Goal: Information Seeking & Learning: Learn about a topic

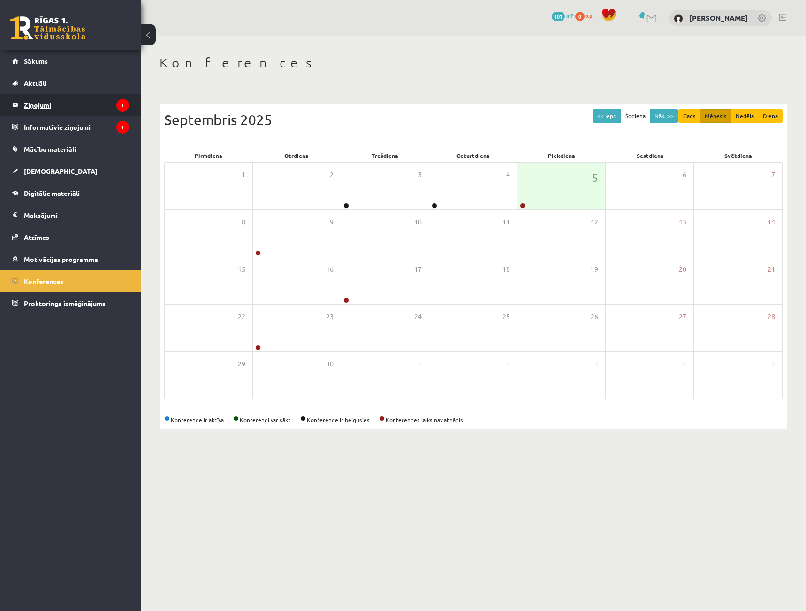
click at [84, 104] on legend "Ziņojumi 1" at bounding box center [76, 105] width 105 height 22
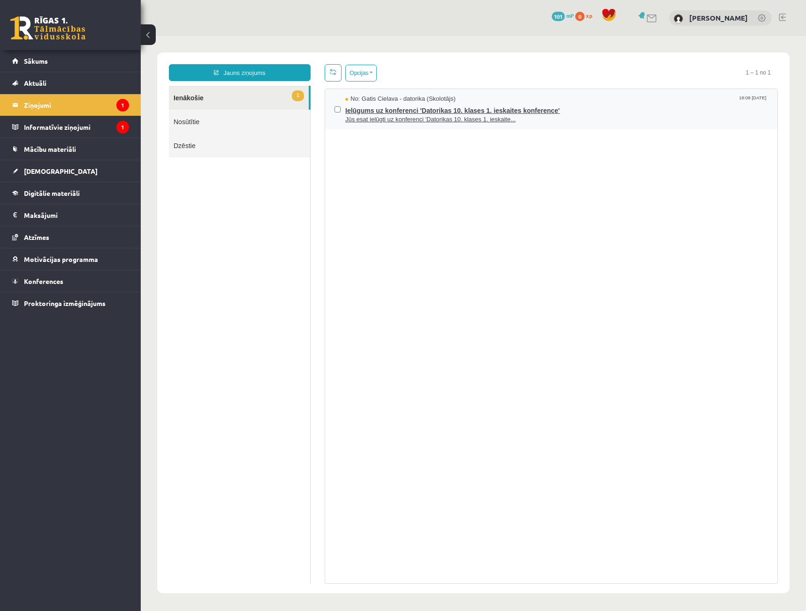
click at [465, 111] on span "Ielūgums uz konferenci 'Datorikas 10. klases 1. ieskaites konference'" at bounding box center [556, 110] width 422 height 12
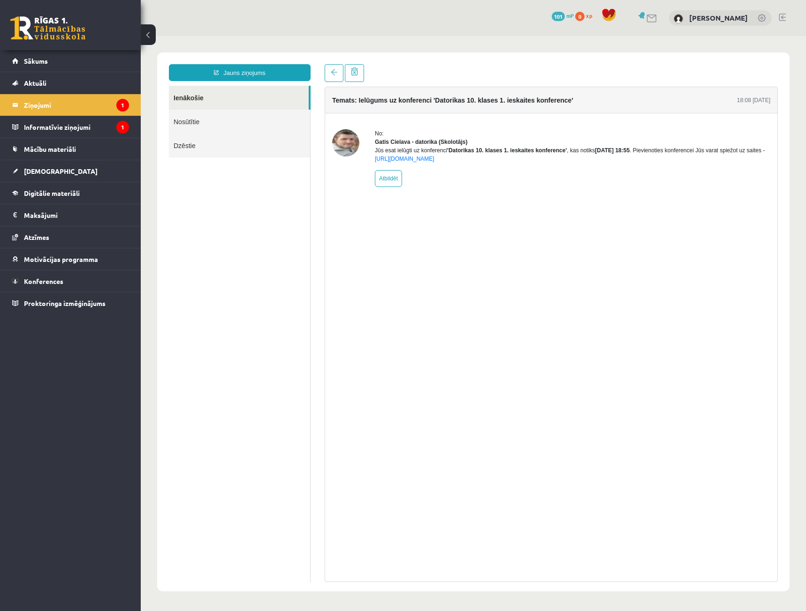
click at [623, 154] on b "2025-09-03 18:55" at bounding box center [612, 150] width 35 height 7
click at [88, 130] on legend "Informatīvie ziņojumi 1" at bounding box center [76, 127] width 105 height 22
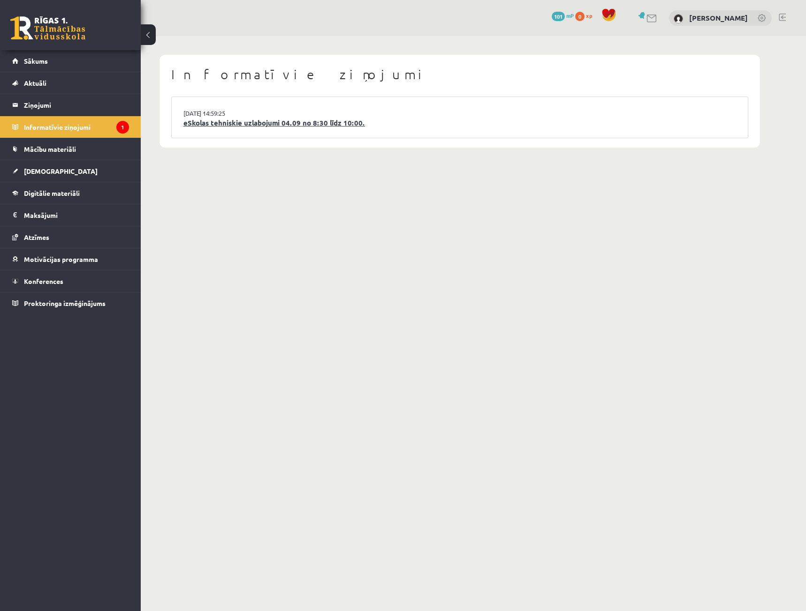
click at [306, 123] on link "eSkolas tehniskie uzlabojumi 04.09 no 8:30 līdz 10:00." at bounding box center [459, 123] width 552 height 11
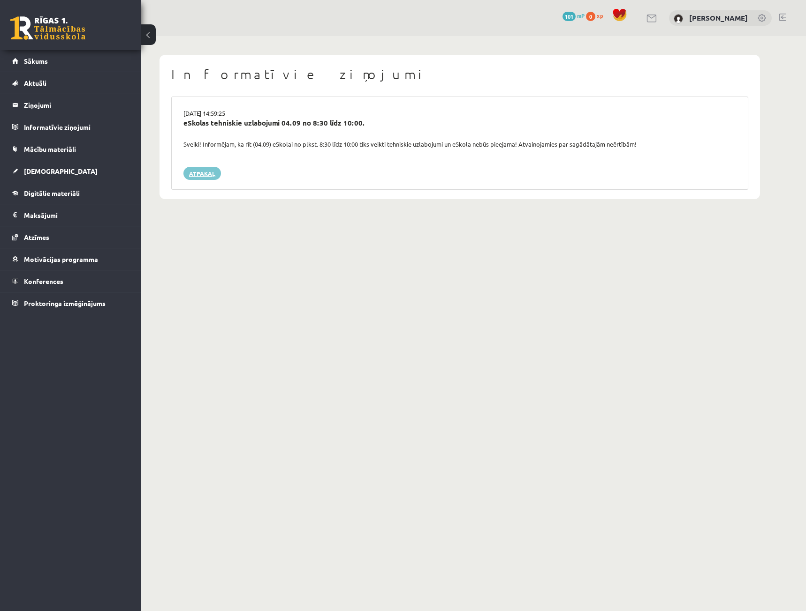
click at [205, 174] on link "Atpakaļ" at bounding box center [202, 173] width 38 height 13
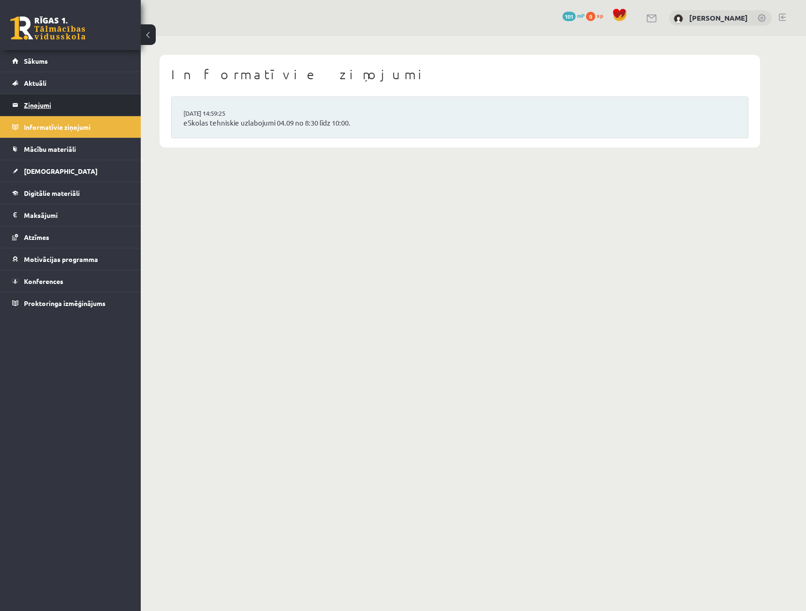
click at [76, 105] on legend "Ziņojumi 0" at bounding box center [76, 105] width 105 height 22
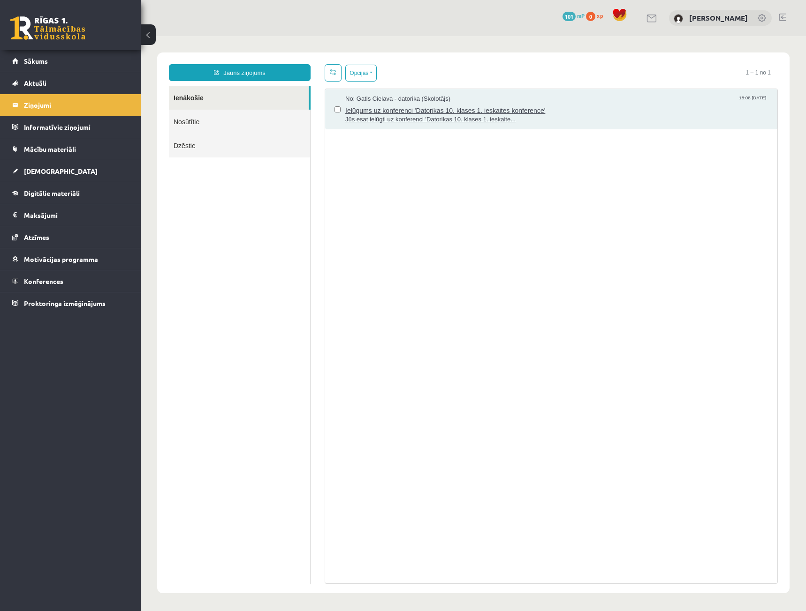
click at [410, 115] on span "Jūs esat ielūgti uz konferenci 'Datorikas 10. klases 1. ieskaite..." at bounding box center [556, 119] width 422 height 9
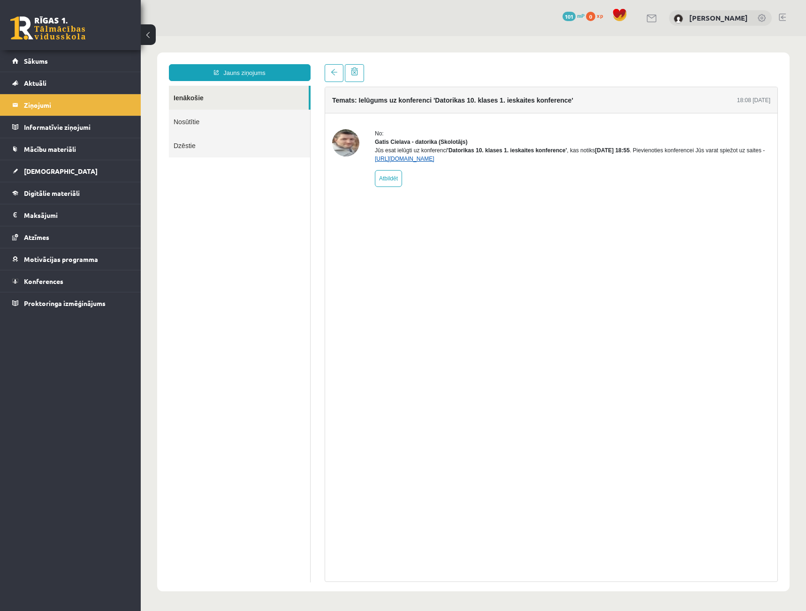
click at [434, 162] on link "https://eskola.r1tv.lv/conferences/4490/join" at bounding box center [405, 159] width 60 height 7
click at [35, 63] on span "Sākums" at bounding box center [36, 61] width 24 height 8
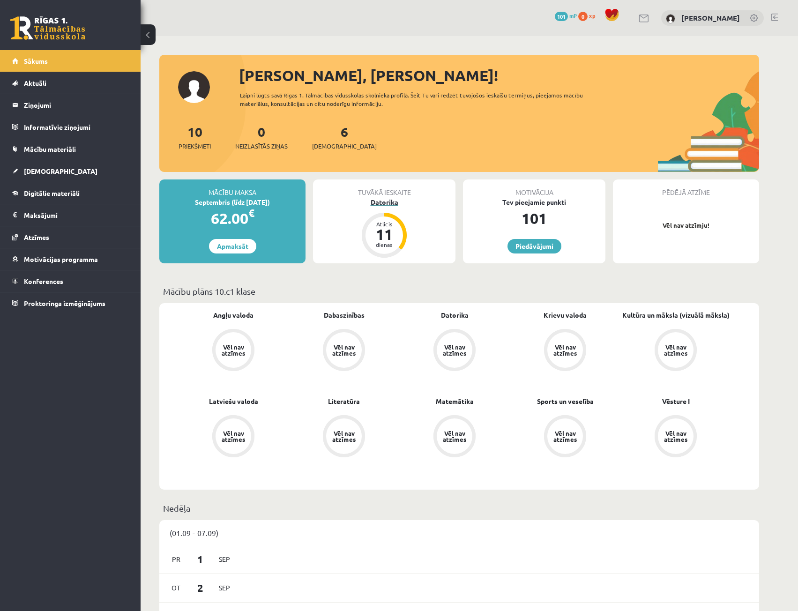
click at [404, 224] on div "Atlicis 11 dienas" at bounding box center [384, 235] width 45 height 45
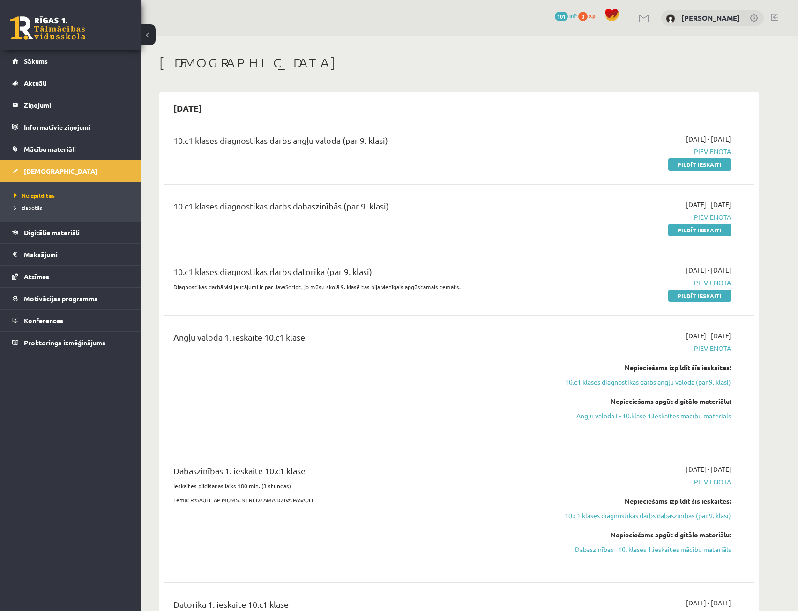
drag, startPoint x: 658, startPoint y: 139, endPoint x: 745, endPoint y: 148, distance: 87.2
click at [745, 148] on div "10.c1 klases diagnostikas darbs angļu valodā (par 9. klasi) 2025-09-01 - 2025-0…" at bounding box center [459, 151] width 572 height 35
click at [45, 211] on link "Izlabotās" at bounding box center [72, 207] width 117 height 8
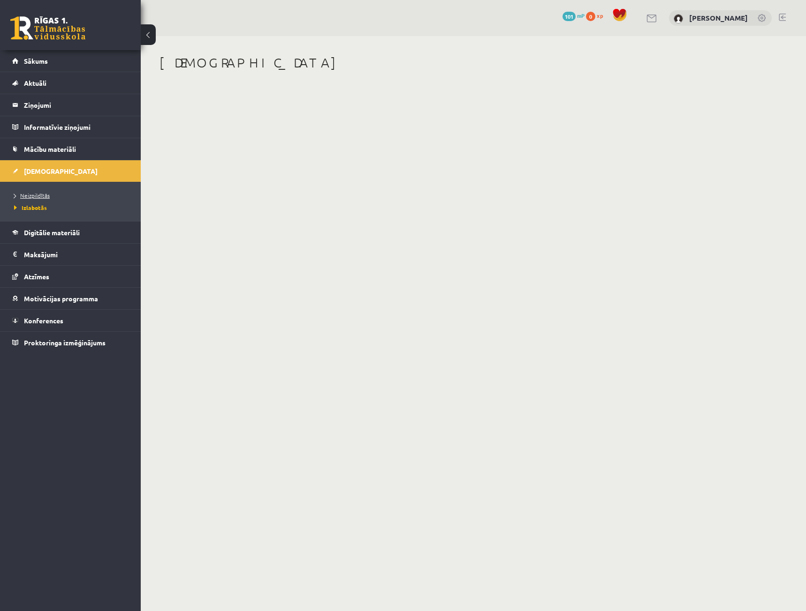
click at [56, 196] on link "Neizpildītās" at bounding box center [72, 195] width 117 height 8
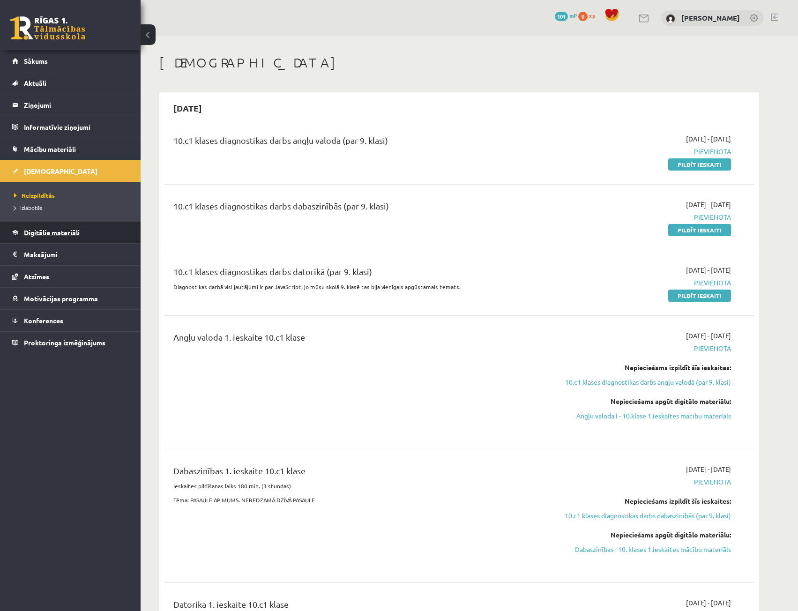
click at [64, 229] on span "Digitālie materiāli" at bounding box center [52, 232] width 56 height 8
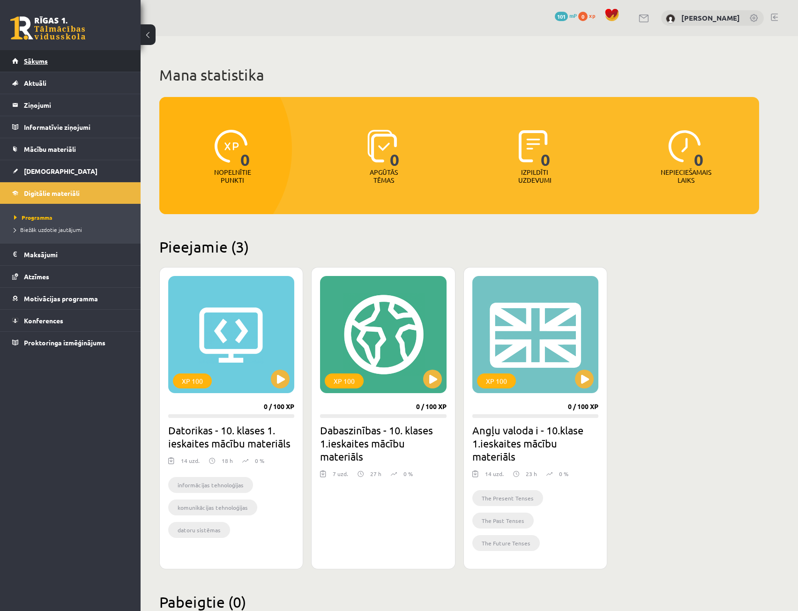
click at [59, 52] on link "Sākums" at bounding box center [70, 61] width 117 height 22
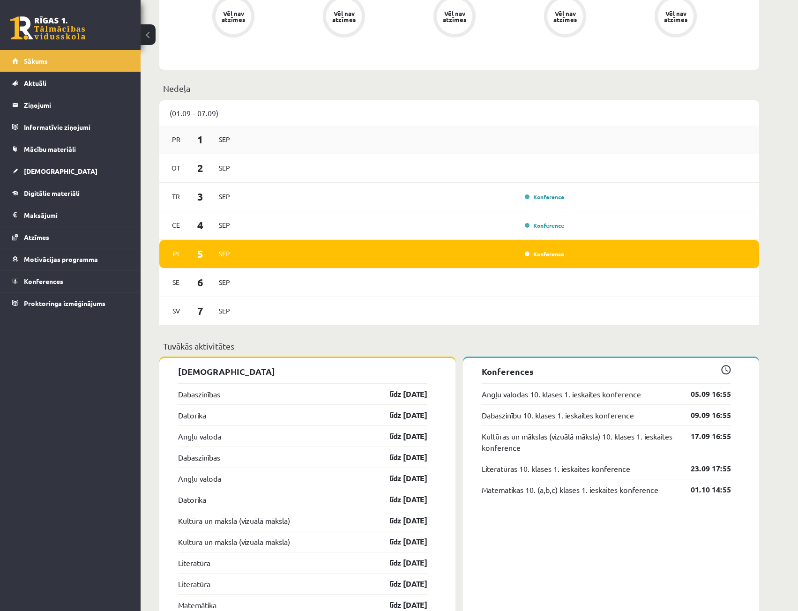
scroll to position [422, 0]
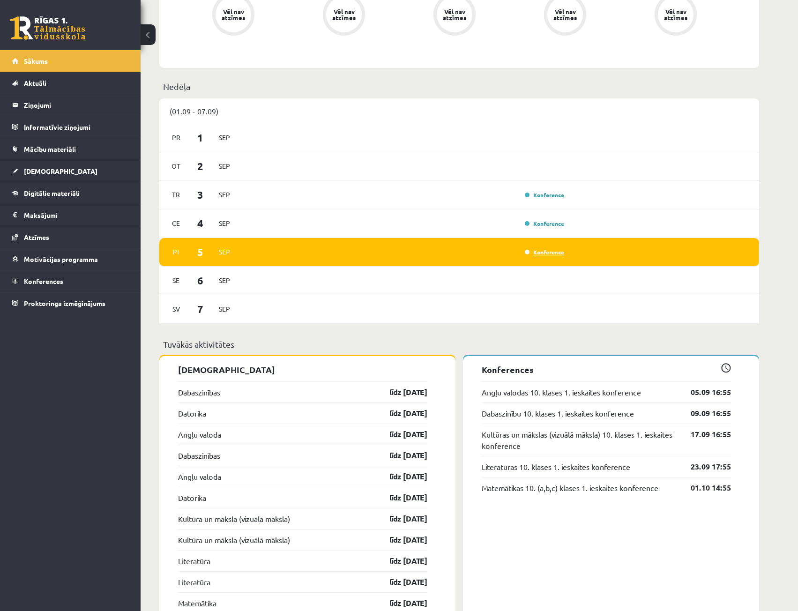
click at [544, 252] on link "Konference" at bounding box center [544, 253] width 39 height 8
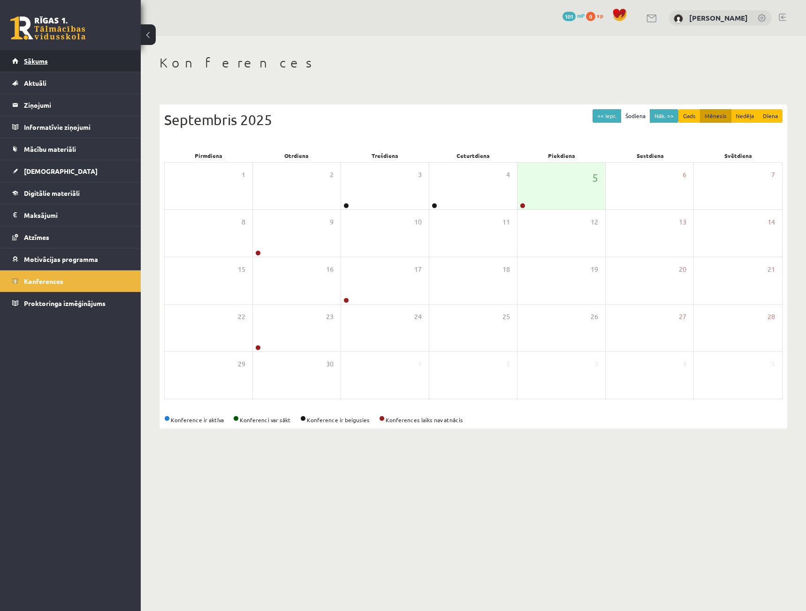
click at [65, 61] on link "Sākums" at bounding box center [70, 61] width 117 height 22
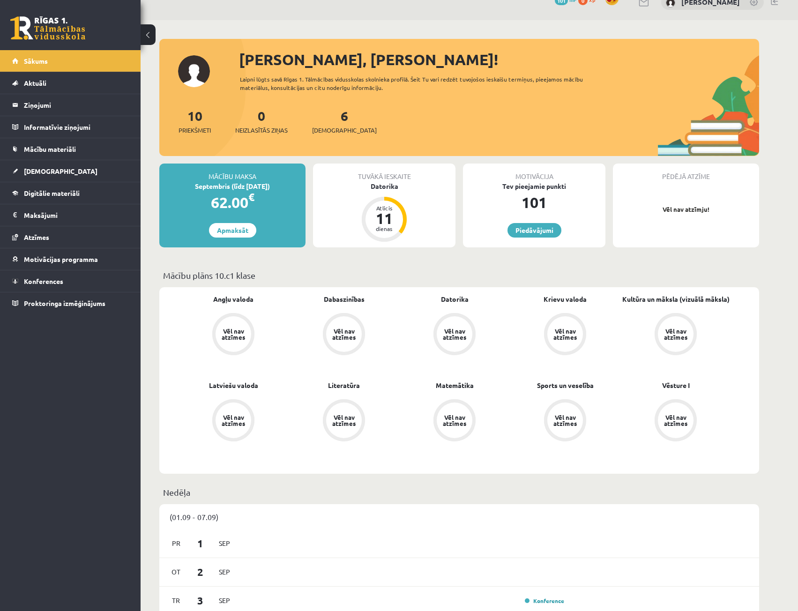
scroll to position [15, 0]
